Goal: Information Seeking & Learning: Learn about a topic

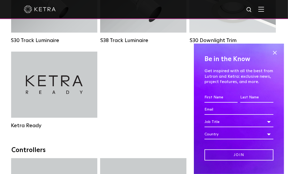
scroll to position [556, 0]
click at [271, 53] on span at bounding box center [275, 53] width 8 height 8
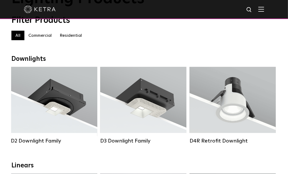
scroll to position [0, 0]
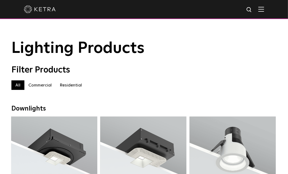
click at [36, 88] on label "Commercial" at bounding box center [39, 86] width 31 height 10
click at [70, 87] on label "Residential" at bounding box center [71, 86] width 30 height 10
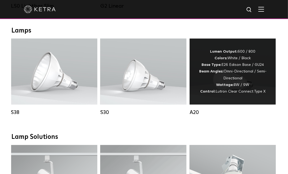
scroll to position [291, 0]
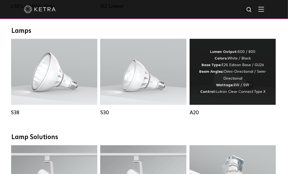
click at [231, 71] on div "Lumen Output: 600 / 800 Colors: White / Black Base Type: E26 Edison Base / GU24…" at bounding box center [232, 72] width 70 height 47
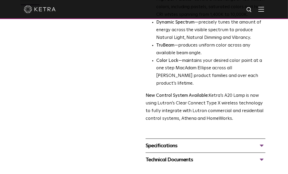
scroll to position [185, 0]
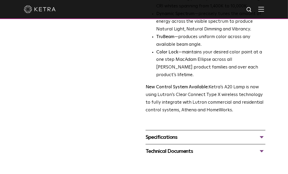
click at [205, 133] on div "Specifications" at bounding box center [205, 137] width 120 height 8
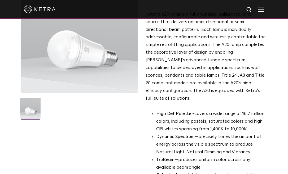
scroll to position [79, 0]
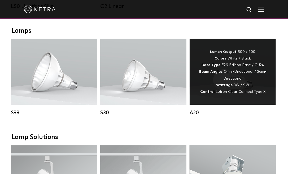
click at [257, 94] on span "Lutron Clear Connect Type X" at bounding box center [240, 92] width 50 height 4
